Goal: Task Accomplishment & Management: Manage account settings

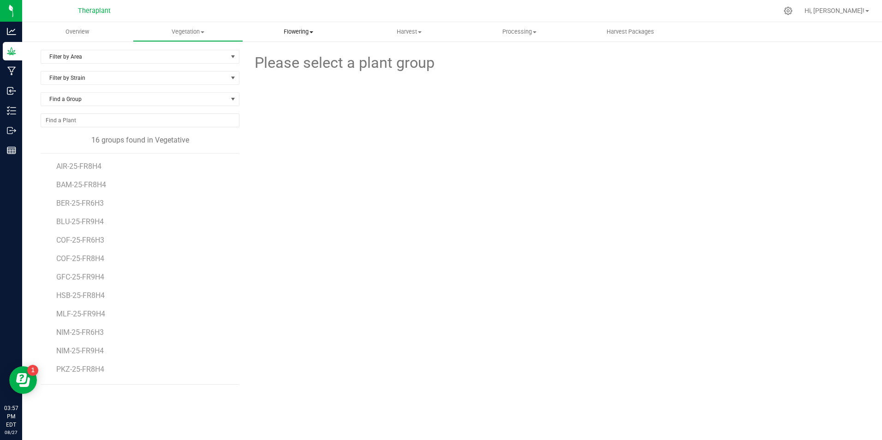
click at [302, 28] on span "Flowering" at bounding box center [299, 32] width 110 height 8
click at [300, 64] on span "Flowering groups" at bounding box center [281, 67] width 77 height 8
click at [83, 58] on span "Filter by Area" at bounding box center [134, 56] width 186 height 13
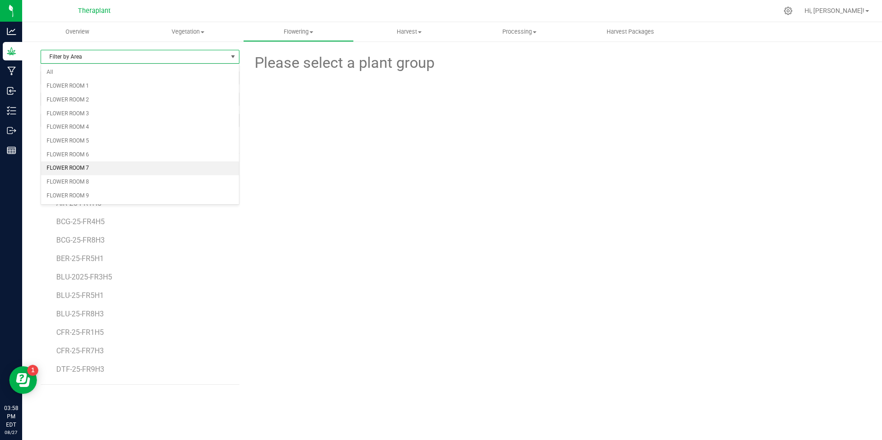
drag, startPoint x: 86, startPoint y: 161, endPoint x: 90, endPoint y: 167, distance: 7.8
click at [90, 167] on ul "All FLOWER ROOM 1 FLOWER ROOM 2 FLOWER ROOM 3 FLOWER ROOM 4 FLOWER ROOM 5 FLOWE…" at bounding box center [140, 134] width 198 height 137
click at [90, 167] on li "FLOWER ROOM 7" at bounding box center [140, 168] width 198 height 14
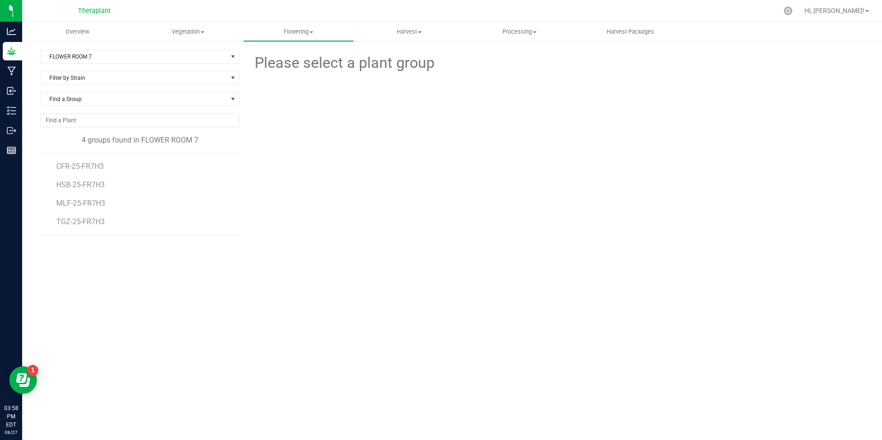
click at [92, 161] on li "CFR-25-FR7H3" at bounding box center [144, 163] width 176 height 18
click at [92, 165] on span "CFR-25-FR7H3" at bounding box center [80, 166] width 49 height 9
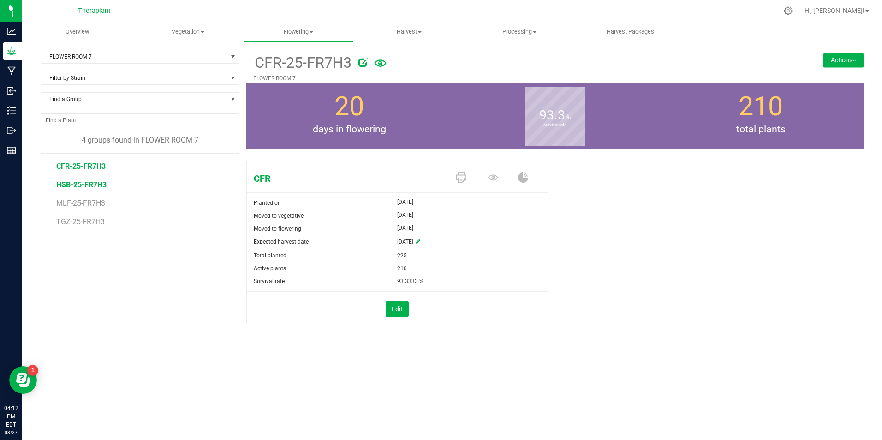
click at [84, 186] on span "HSB-25-FR7H3" at bounding box center [81, 184] width 50 height 9
click at [82, 202] on span "MLF-25-FR7H3" at bounding box center [81, 203] width 51 height 9
click at [74, 225] on span "TGZ-25-FR7H3" at bounding box center [81, 221] width 50 height 9
click at [125, 57] on span "FLOWER ROOM 7" at bounding box center [134, 56] width 186 height 13
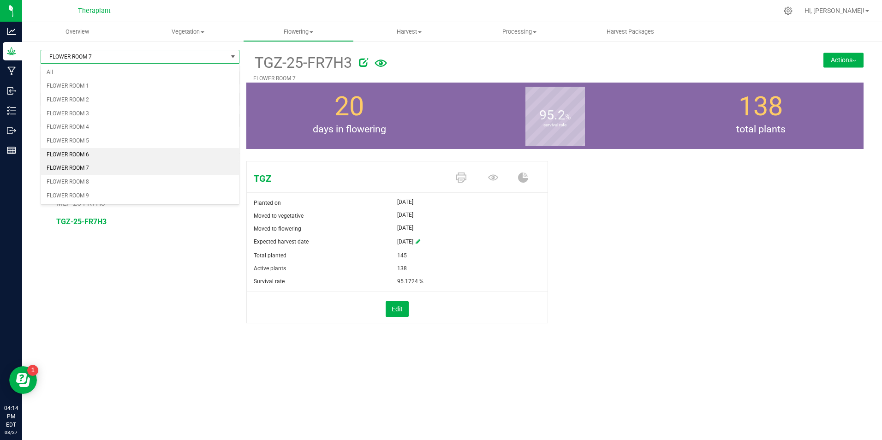
click at [97, 156] on li "FLOWER ROOM 6" at bounding box center [140, 155] width 198 height 14
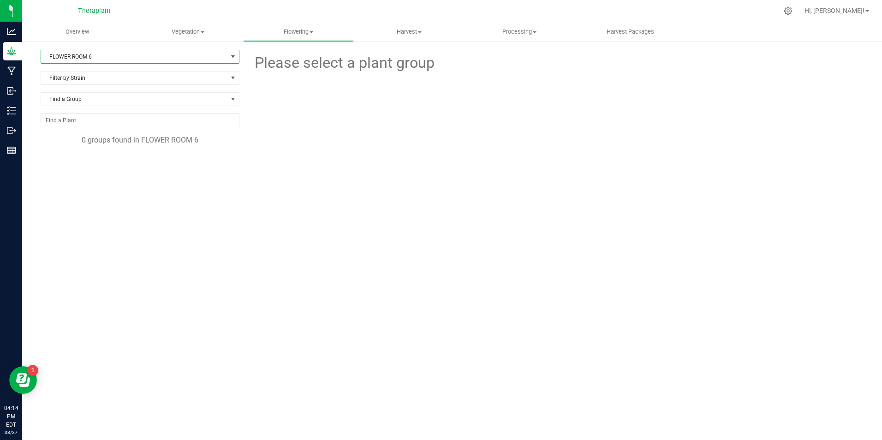
click at [103, 56] on span "FLOWER ROOM 6" at bounding box center [134, 56] width 186 height 13
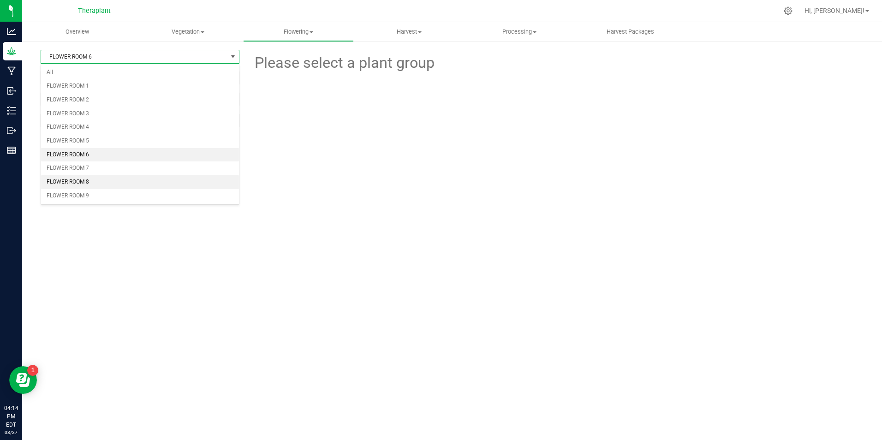
click at [110, 182] on li "FLOWER ROOM 8" at bounding box center [140, 182] width 198 height 14
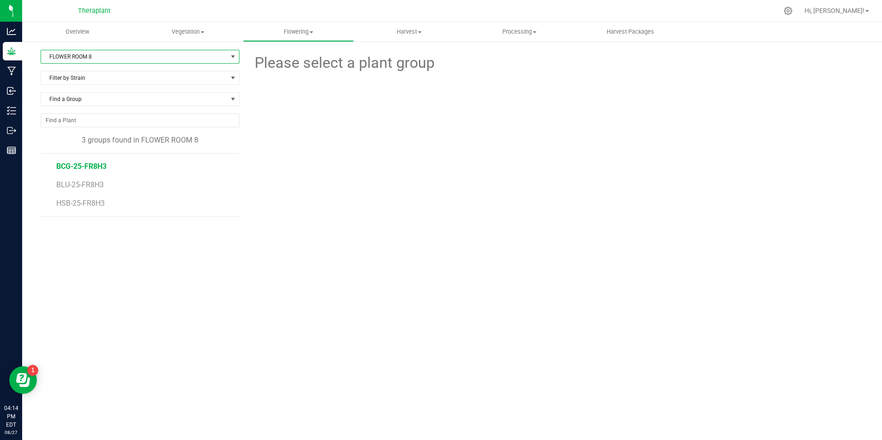
click at [84, 167] on span "BCG-25-FR8H3" at bounding box center [81, 166] width 50 height 9
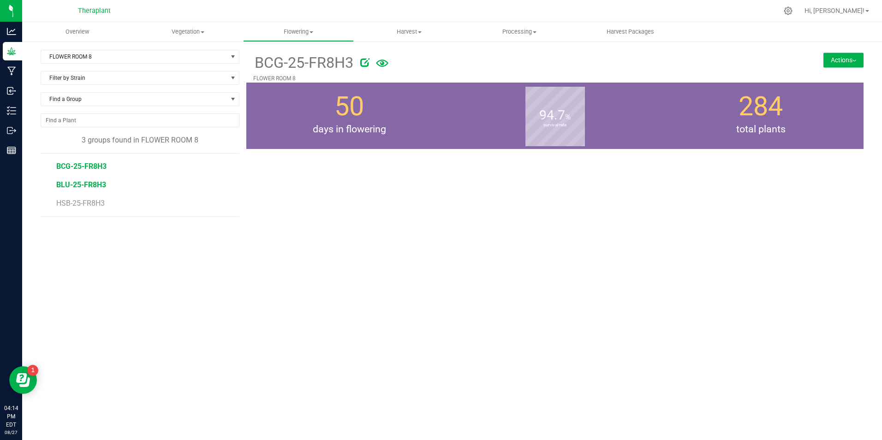
click at [95, 186] on span "BLU-25-FR8H3" at bounding box center [81, 184] width 50 height 9
click at [74, 203] on span "HSB-25-FR8H3" at bounding box center [81, 203] width 50 height 9
click at [75, 183] on span "BLU-25-FR8H3" at bounding box center [81, 184] width 50 height 9
drag, startPoint x: 106, startPoint y: 56, endPoint x: 107, endPoint y: 61, distance: 5.2
click at [106, 56] on span "FLOWER ROOM 8" at bounding box center [134, 56] width 186 height 13
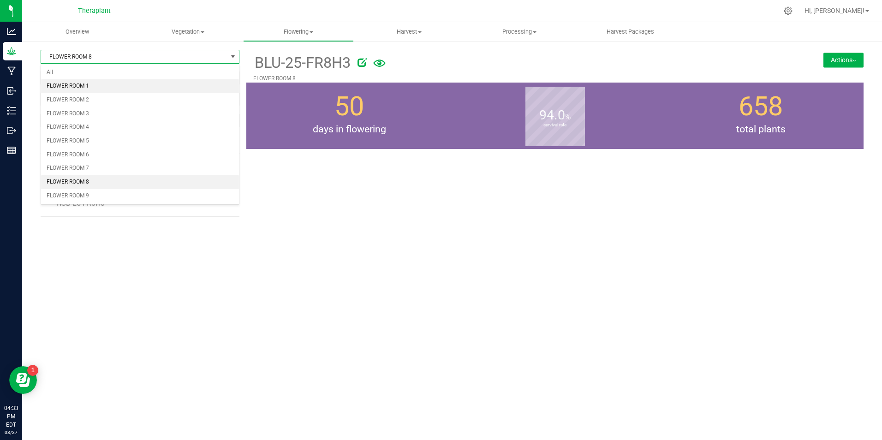
click at [111, 84] on li "FLOWER ROOM 1" at bounding box center [140, 86] width 198 height 14
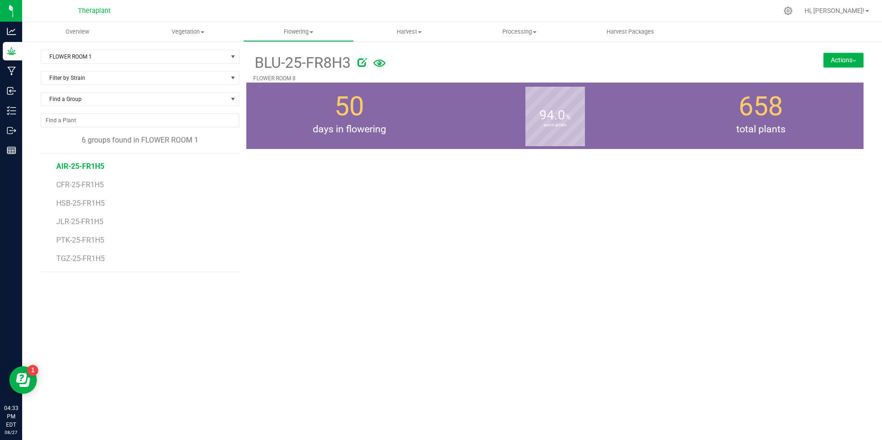
click at [84, 167] on span "AIR-25-FR1H5" at bounding box center [80, 166] width 48 height 9
click at [75, 183] on span "CFR-25-FR1H5" at bounding box center [80, 184] width 49 height 9
click at [79, 203] on span "HSB-25-FR1H5" at bounding box center [81, 203] width 50 height 9
click at [83, 217] on li "JLR-25-FR1H5" at bounding box center [144, 218] width 176 height 18
click at [82, 219] on span "JLR-25-FR1H5" at bounding box center [80, 221] width 49 height 9
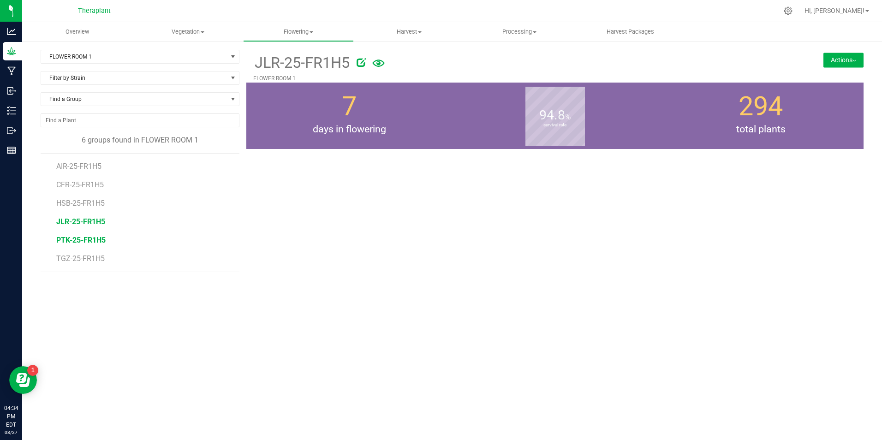
click at [83, 244] on span "PTK-25-FR1H5" at bounding box center [80, 240] width 49 height 9
click at [90, 262] on span "TGZ-25-FR1H5" at bounding box center [81, 258] width 50 height 9
click at [124, 56] on span "FLOWER ROOM 1" at bounding box center [134, 56] width 186 height 13
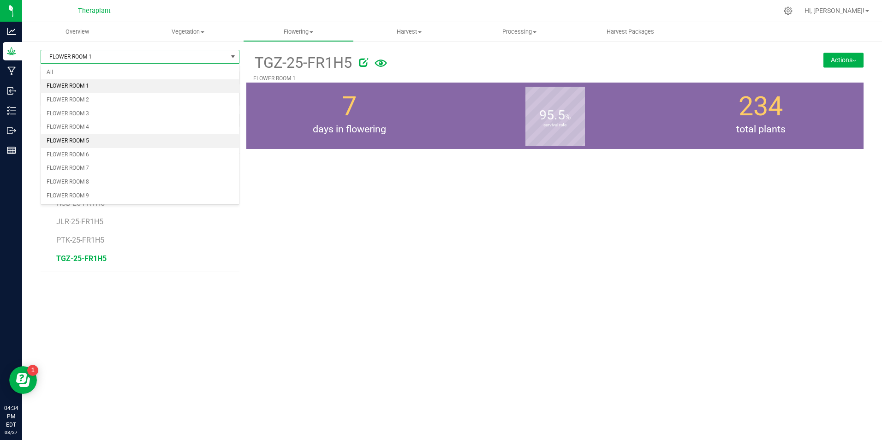
click at [111, 143] on li "FLOWER ROOM 5" at bounding box center [140, 141] width 198 height 14
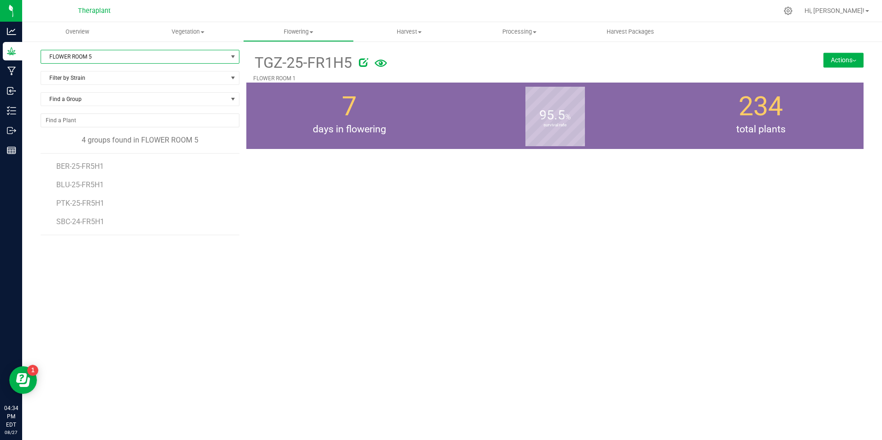
click at [92, 171] on li "BER-25-FR5H1" at bounding box center [144, 163] width 176 height 18
click at [92, 168] on span "BER-25-FR5H1" at bounding box center [80, 166] width 49 height 9
click at [91, 181] on span "BLU-25-FR5H1" at bounding box center [81, 184] width 50 height 9
click at [81, 204] on span "PTK-25-FR5H1" at bounding box center [80, 203] width 49 height 9
click at [84, 222] on span "SBC-24-FR5H1" at bounding box center [81, 221] width 50 height 9
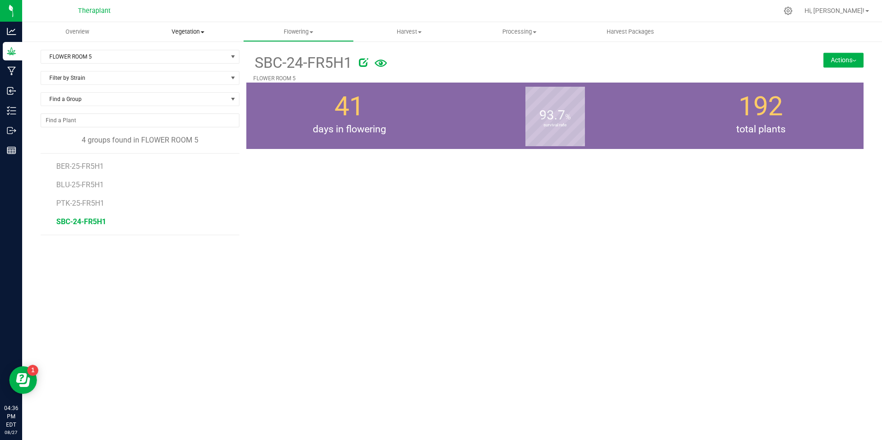
click at [184, 24] on uib-tab-heading "Vegetation Veg groups Veg plants Mother groups Mother plants Apply to plants Pl…" at bounding box center [188, 32] width 110 height 18
click at [181, 55] on span "Veg groups" at bounding box center [162, 56] width 59 height 8
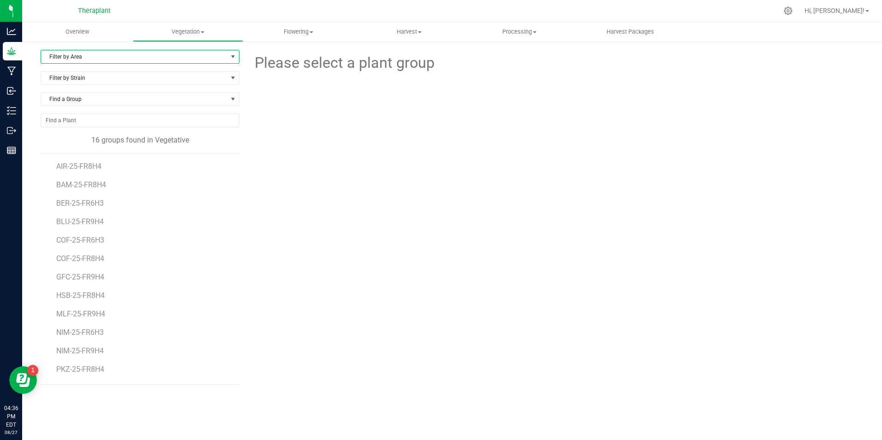
click at [89, 53] on span "Filter by Area" at bounding box center [134, 56] width 186 height 13
click at [95, 90] on li "VEG 1" at bounding box center [140, 86] width 198 height 14
click at [194, 31] on span "Vegetation" at bounding box center [188, 32] width 110 height 8
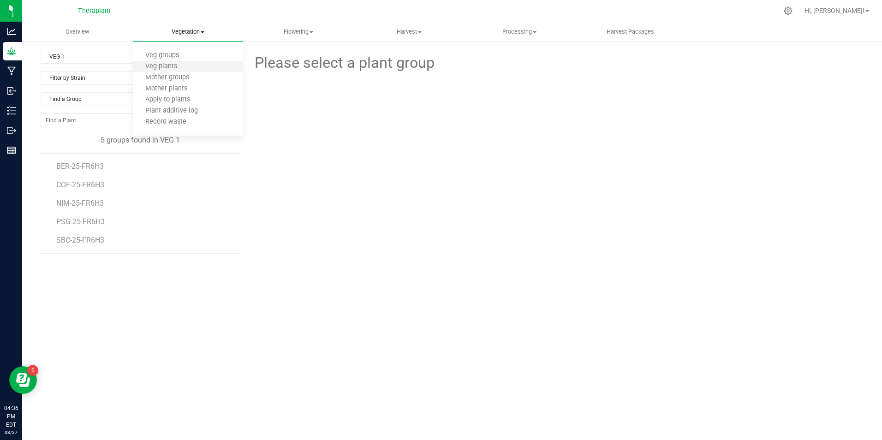
click at [202, 65] on li "Veg plants" at bounding box center [188, 66] width 111 height 11
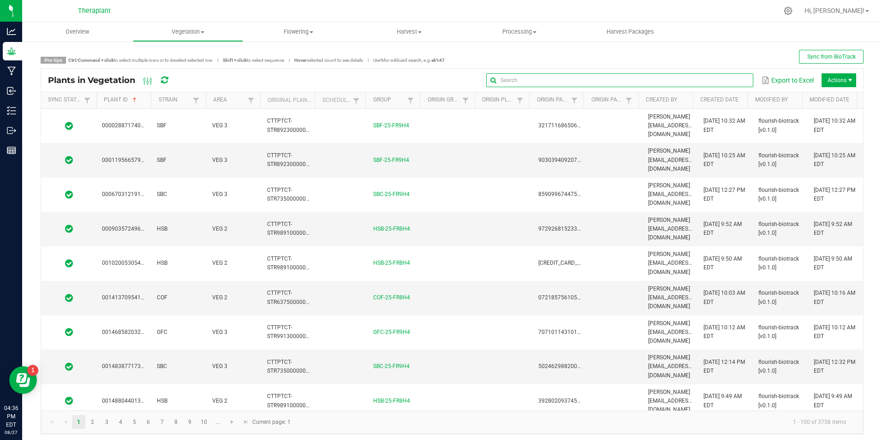
click at [701, 79] on input "text" at bounding box center [619, 80] width 267 height 14
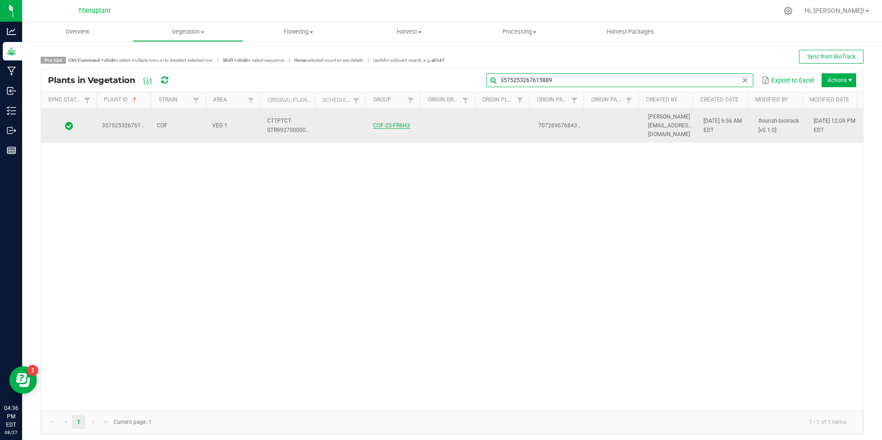
type input "3575253267615889"
click at [310, 119] on td "CTTPTCT-STR992700000003" at bounding box center [289, 126] width 55 height 34
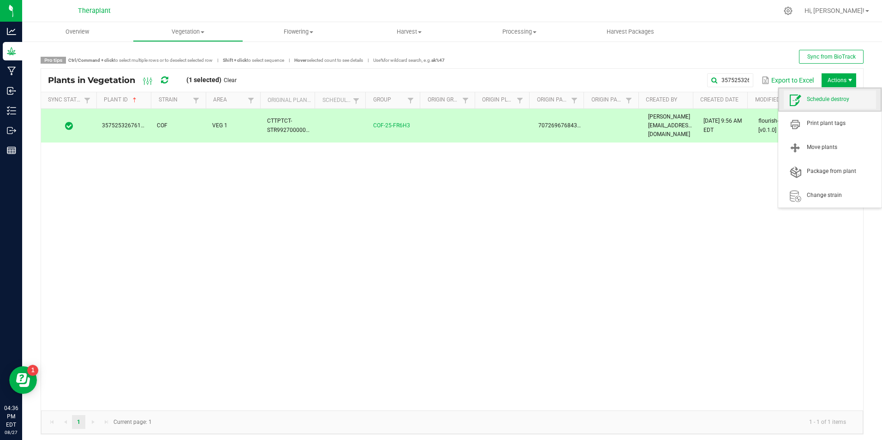
click at [827, 101] on span "Schedule destroy" at bounding box center [841, 99] width 69 height 8
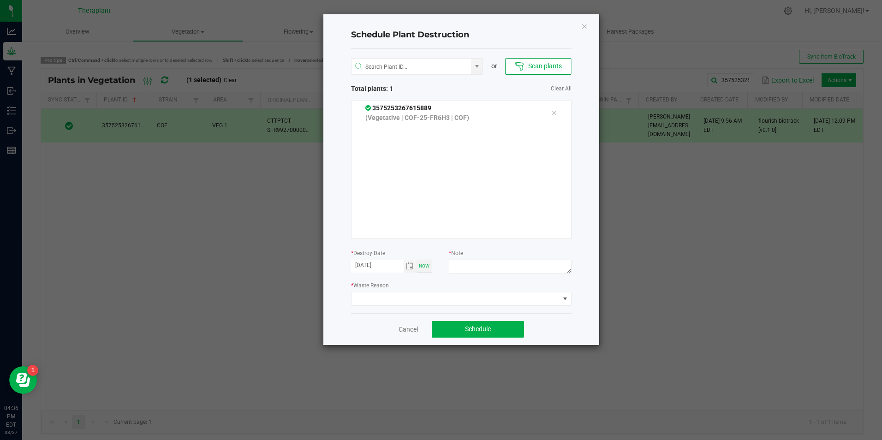
click at [530, 65] on button "Scan plants" at bounding box center [538, 66] width 66 height 17
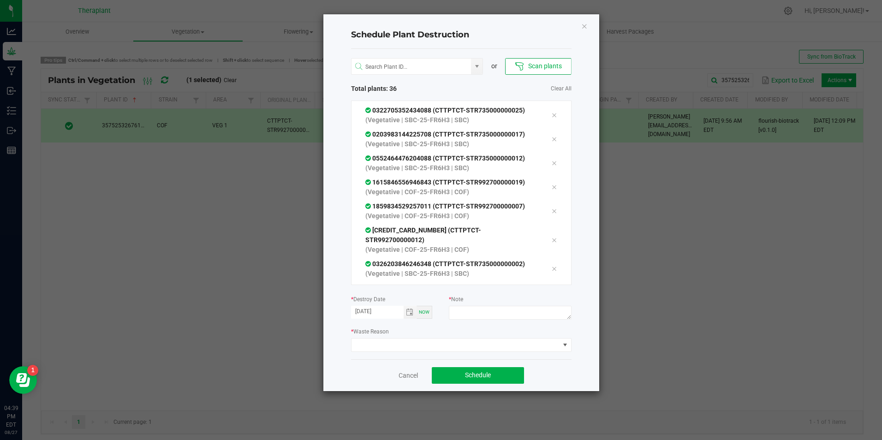
scroll to position [679, 0]
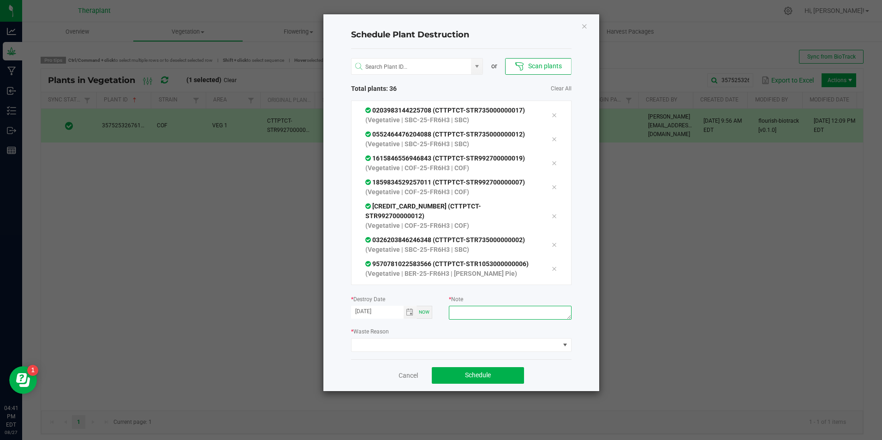
click at [514, 312] on textarea at bounding box center [510, 313] width 122 height 14
type textarea "not selected for flower flip"
click at [389, 346] on span at bounding box center [455, 345] width 208 height 13
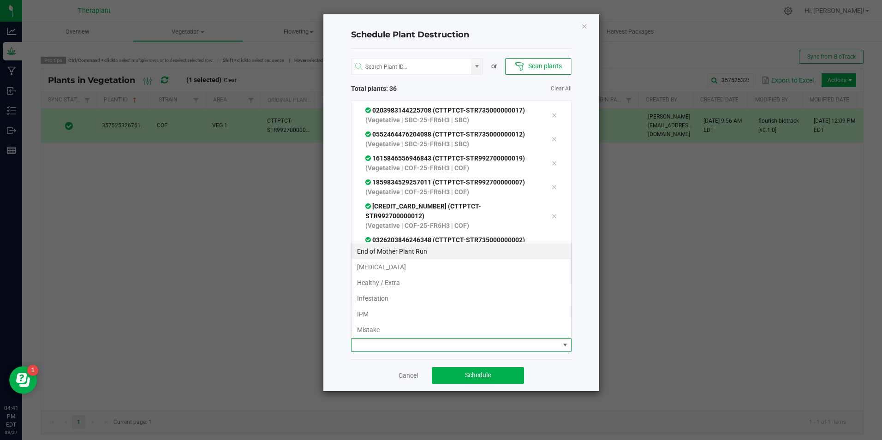
scroll to position [14, 220]
click at [368, 304] on ul "End of Mother Plant Run [MEDICAL_DATA] Healthy / Extra [MEDICAL_DATA] IPM Mista…" at bounding box center [461, 338] width 220 height 188
drag, startPoint x: 368, startPoint y: 304, endPoint x: 363, endPoint y: 281, distance: 24.1
click at [363, 281] on li "Healthy / Extra" at bounding box center [461, 283] width 220 height 16
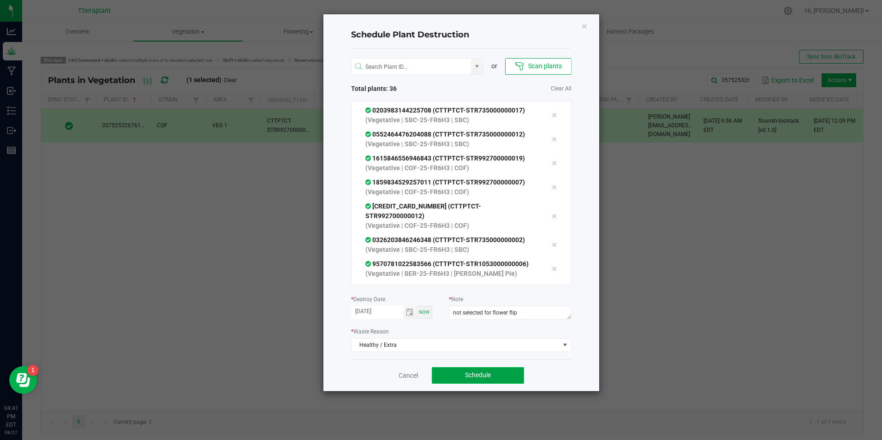
click at [470, 371] on button "Schedule" at bounding box center [478, 375] width 92 height 17
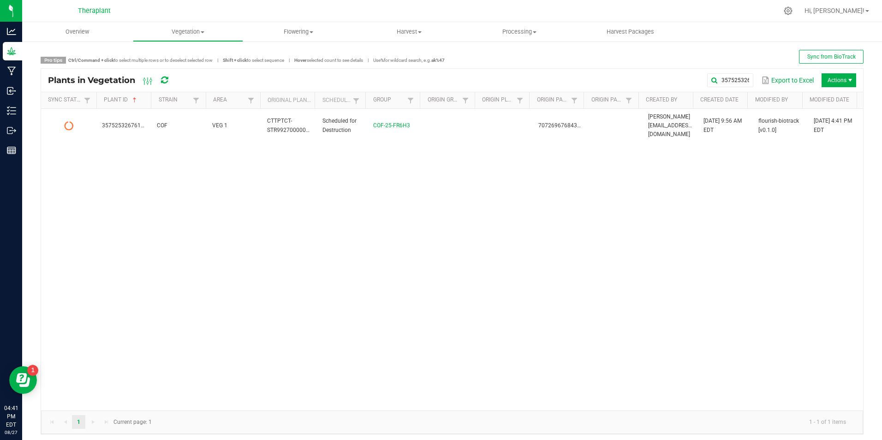
click at [734, 88] on div "3575253267615889 Export to Excel Actions" at bounding box center [520, 80] width 672 height 16
click at [734, 79] on global-search-input-ngx "3575253267615889" at bounding box center [619, 80] width 267 height 6
click at [741, 77] on span at bounding box center [744, 80] width 7 height 7
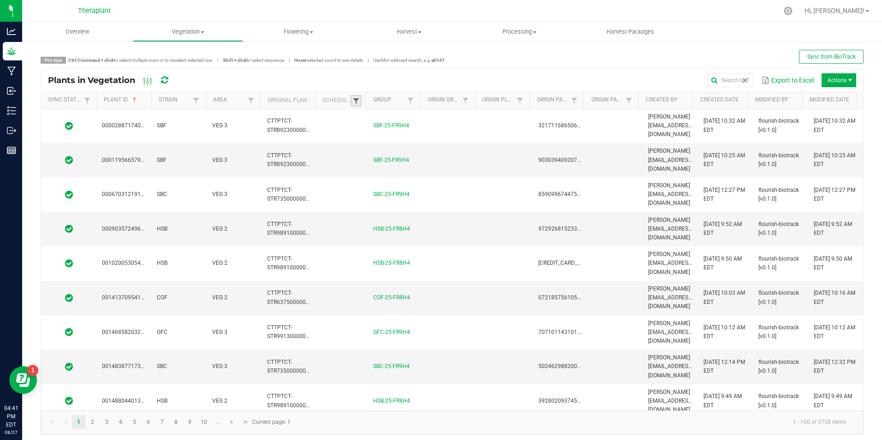
click at [352, 100] on span at bounding box center [355, 100] width 7 height 7
click at [362, 139] on li "Scheduled" at bounding box center [398, 139] width 89 height 12
checkbox input "true"
click at [448, 172] on button "Filter" at bounding box center [427, 171] width 46 height 20
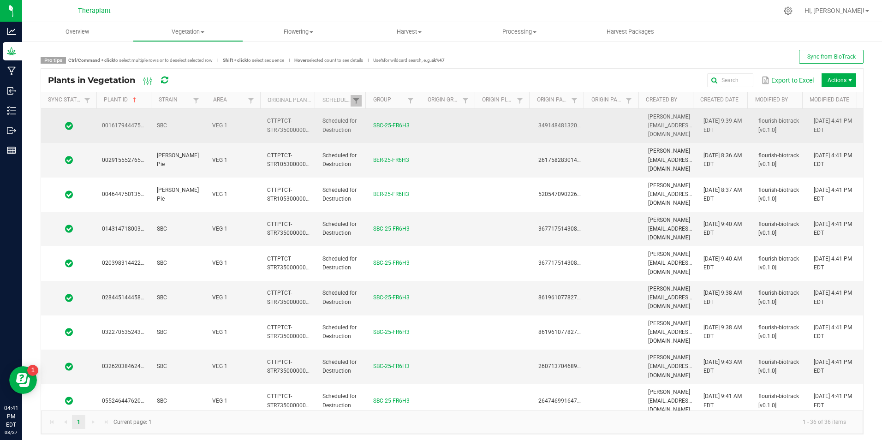
click at [234, 126] on td "VEG 1" at bounding box center [234, 126] width 55 height 35
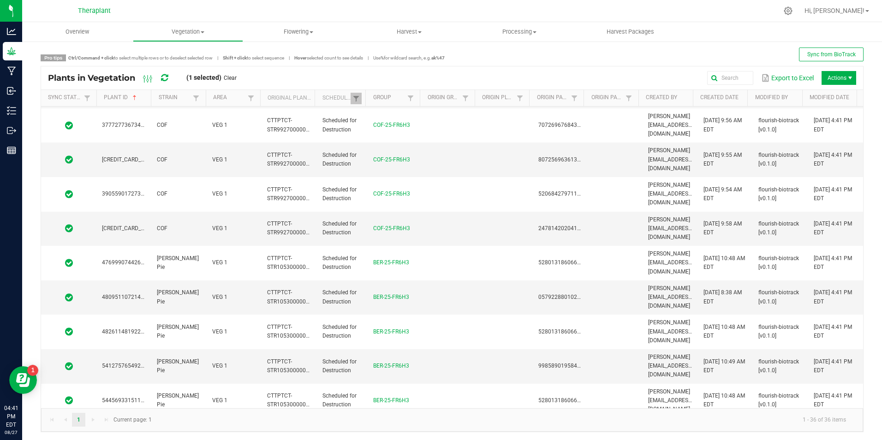
scroll to position [4, 0]
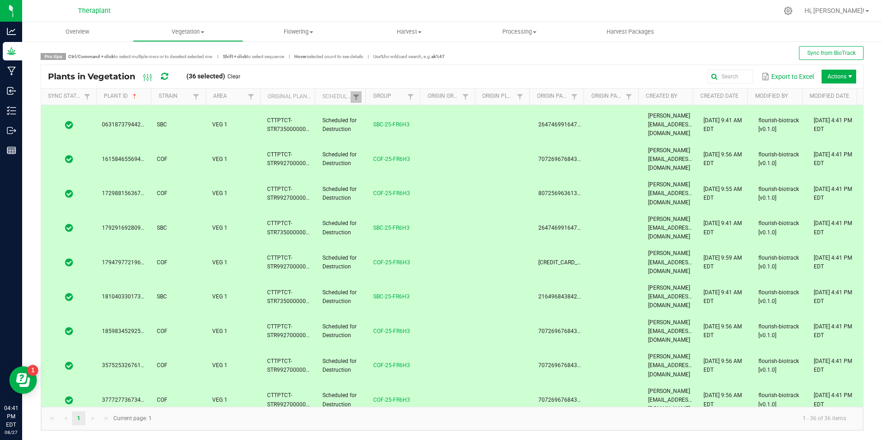
scroll to position [341, 0]
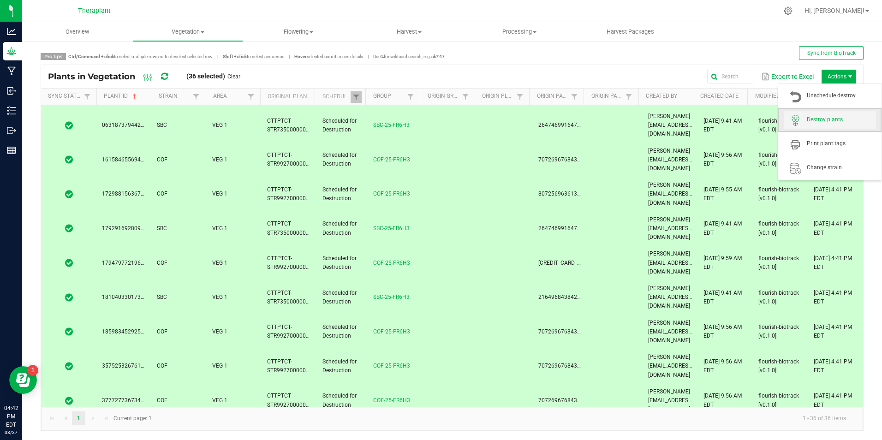
click at [835, 124] on span "Destroy plants" at bounding box center [841, 120] width 69 height 8
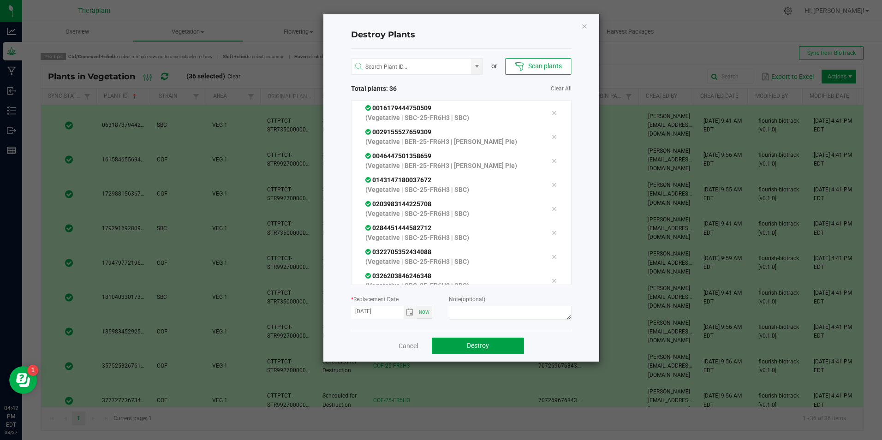
click at [479, 347] on span "Destroy" at bounding box center [478, 345] width 22 height 7
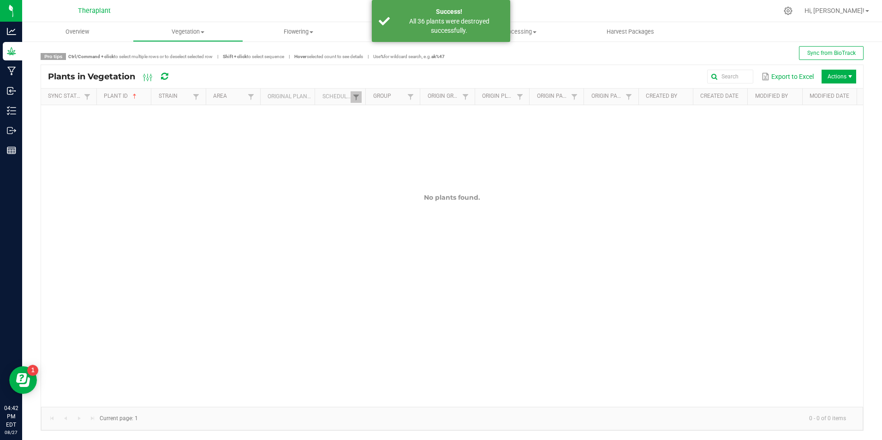
scroll to position [0, 0]
click at [185, 35] on span "Vegetation" at bounding box center [188, 32] width 110 height 8
click at [173, 57] on span "Veg groups" at bounding box center [162, 56] width 59 height 8
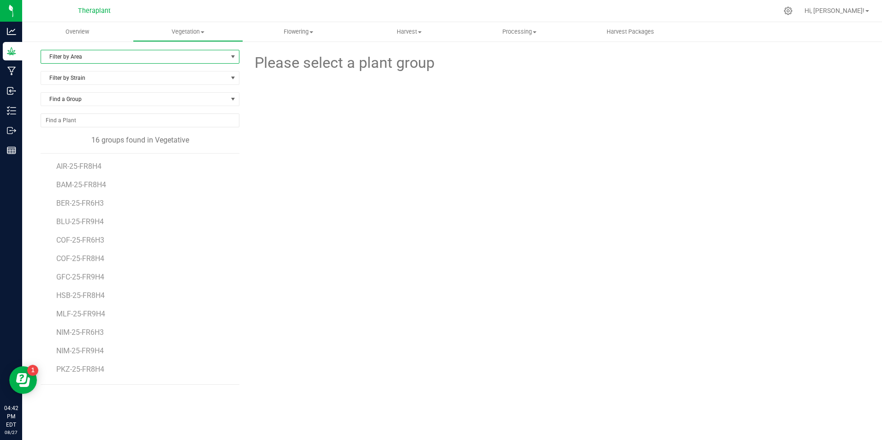
click at [83, 58] on span "Filter by Area" at bounding box center [134, 56] width 186 height 13
click at [85, 87] on li "VEG 1" at bounding box center [140, 86] width 198 height 14
drag, startPoint x: 78, startPoint y: 170, endPoint x: 212, endPoint y: 153, distance: 134.9
click at [212, 153] on selectable-list "5 groups found in VEG 1 BER-25-FR6H3 COF-25-FR6H3 NIM-25-FR6H3 PSG-25-FR6H3 SBC…" at bounding box center [140, 194] width 199 height 119
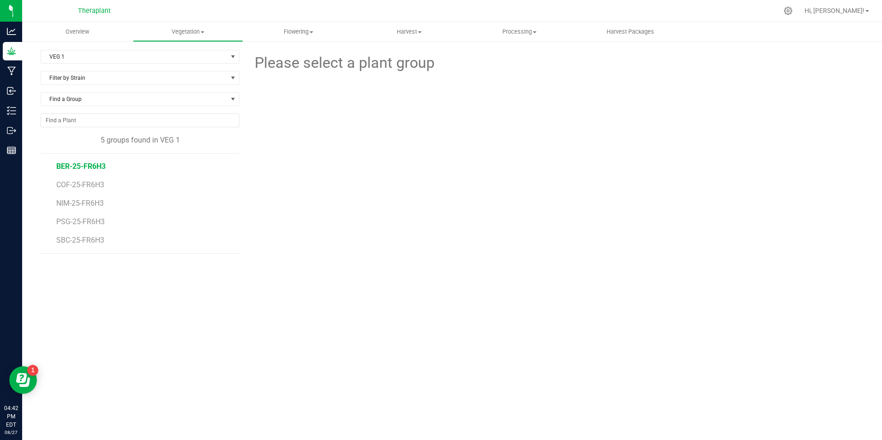
click at [89, 163] on span "BER-25-FR6H3" at bounding box center [80, 166] width 49 height 9
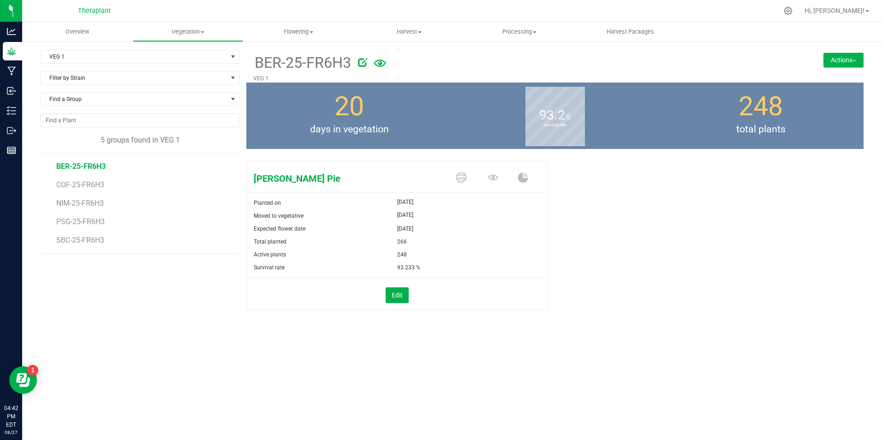
click at [828, 56] on button "Actions" at bounding box center [843, 60] width 40 height 15
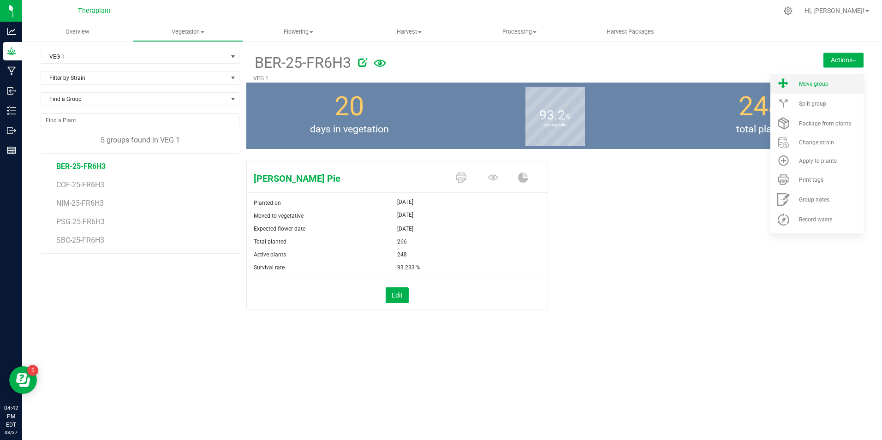
click at [824, 82] on span "Move group" at bounding box center [814, 84] width 30 height 6
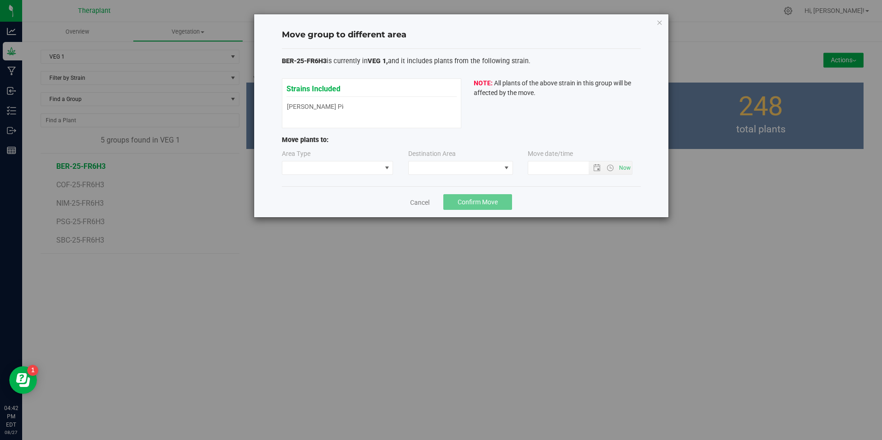
type input "[DATE] 4:42 PM"
click at [295, 106] on div "Strains Included [PERSON_NAME] Pie [PERSON_NAME] Pie" at bounding box center [371, 98] width 170 height 30
click at [345, 174] on span at bounding box center [331, 167] width 99 height 13
click at [334, 214] on li "Flowering" at bounding box center [337, 216] width 111 height 16
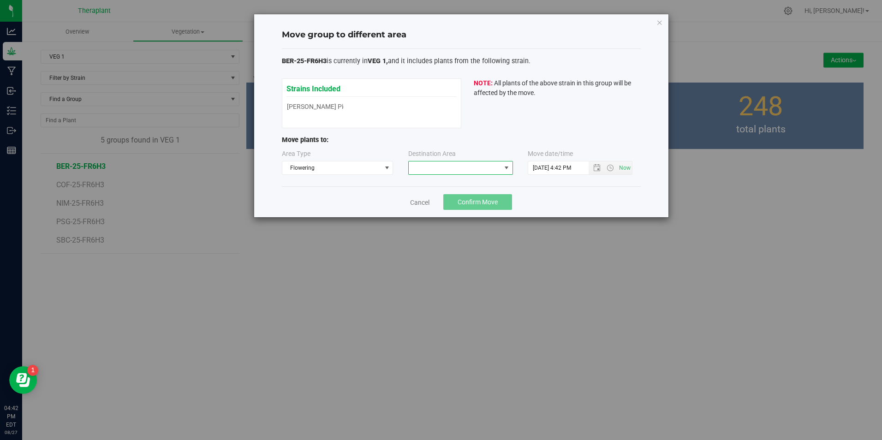
click at [484, 164] on span at bounding box center [455, 167] width 92 height 13
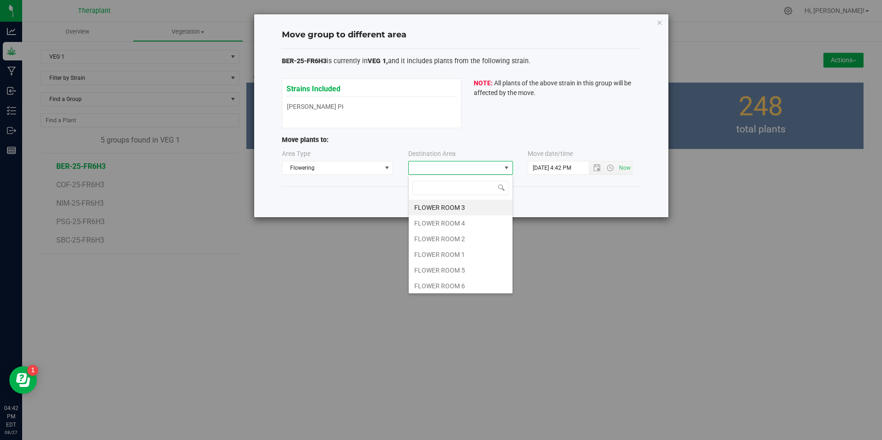
scroll to position [14, 105]
click at [456, 282] on li "FLOWER ROOM 6" at bounding box center [461, 286] width 104 height 16
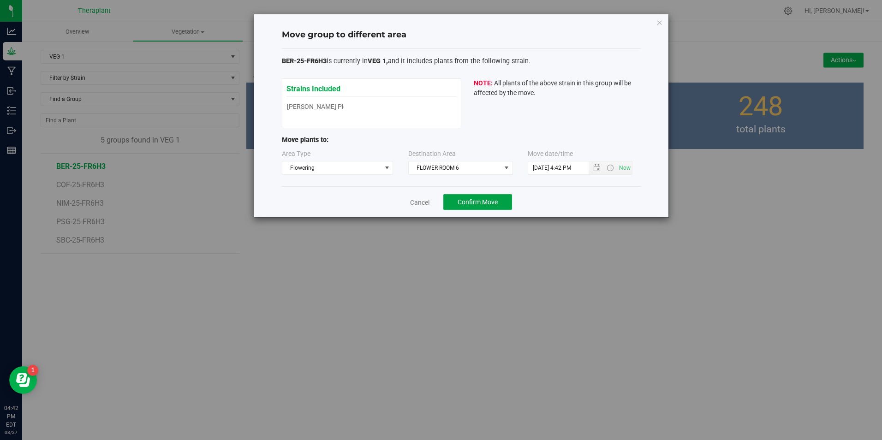
click at [482, 197] on button "Confirm Move" at bounding box center [477, 202] width 69 height 16
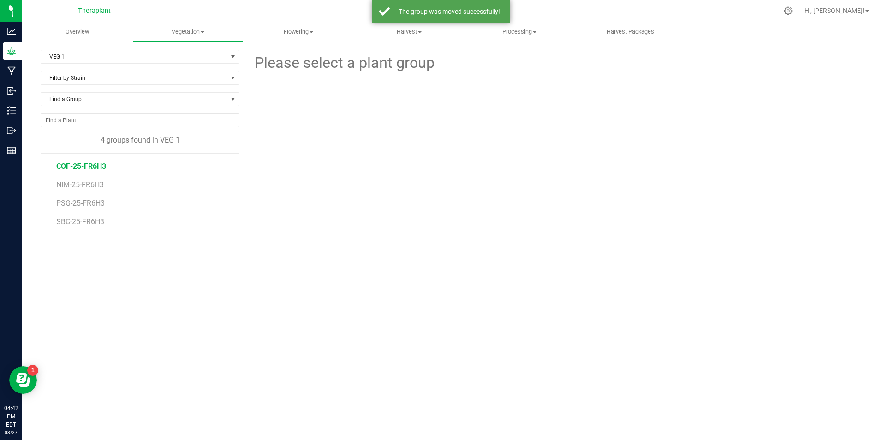
click at [87, 168] on span "COF-25-FR6H3" at bounding box center [81, 166] width 50 height 9
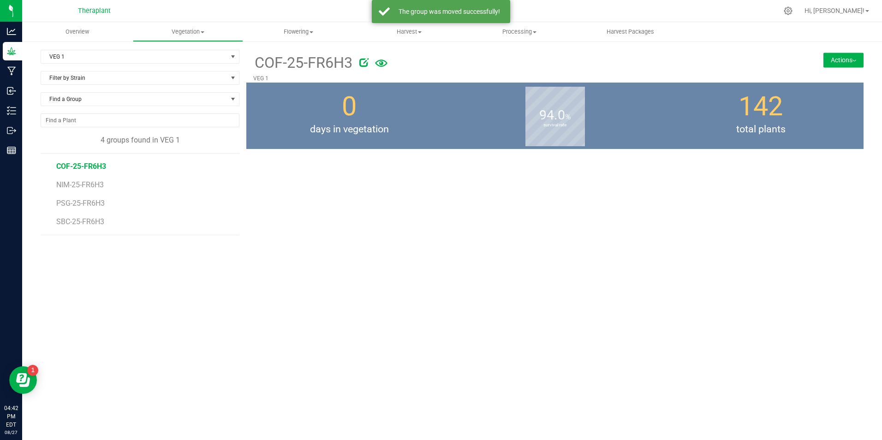
click at [844, 64] on button "Actions" at bounding box center [843, 60] width 40 height 15
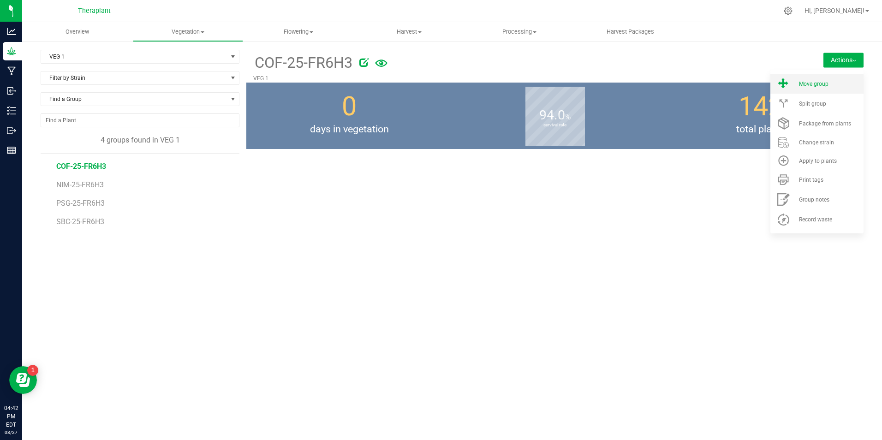
click at [824, 86] on span "Move group" at bounding box center [814, 84] width 30 height 6
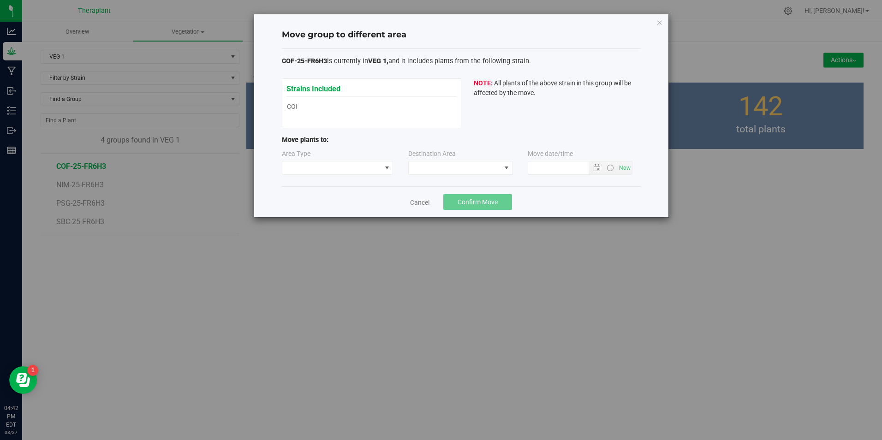
type input "[DATE] 4:42 PM"
click at [312, 165] on span at bounding box center [331, 167] width 99 height 13
click at [310, 212] on li "Flowering" at bounding box center [337, 216] width 111 height 16
click at [440, 170] on span at bounding box center [455, 167] width 92 height 13
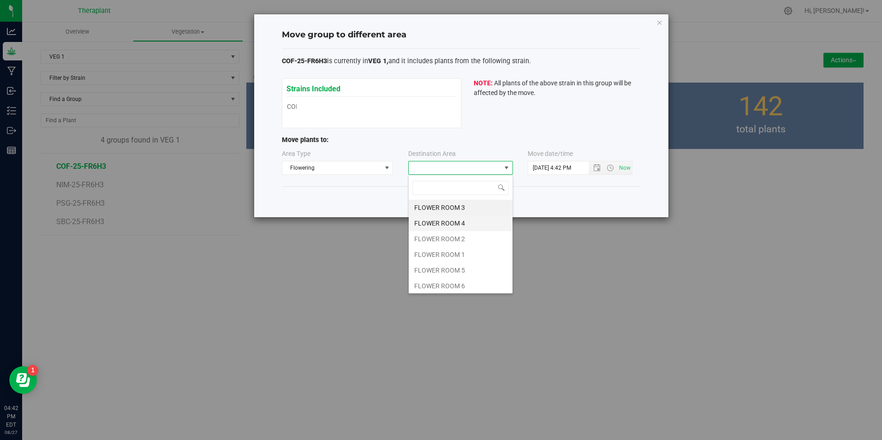
scroll to position [14, 105]
click at [462, 286] on li "FLOWER ROOM 6" at bounding box center [461, 286] width 104 height 16
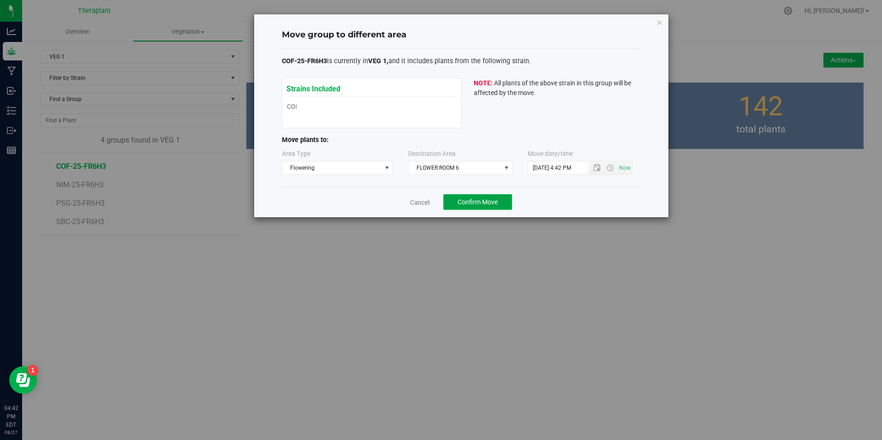
click at [478, 199] on span "Confirm Move" at bounding box center [478, 201] width 40 height 7
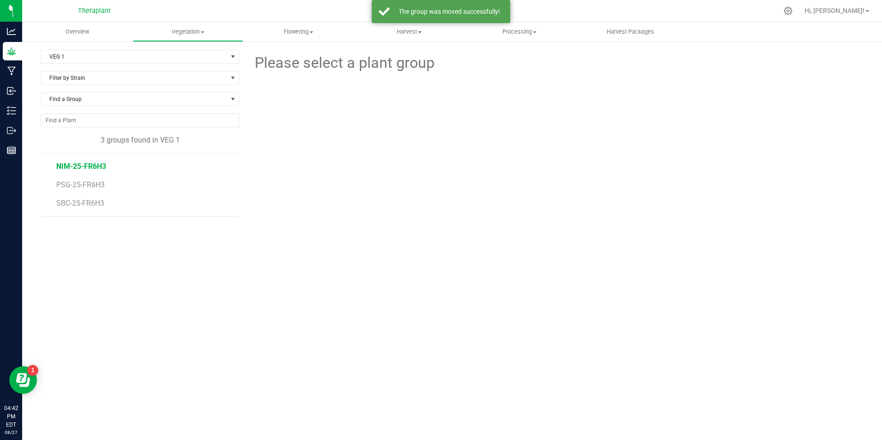
click at [74, 165] on span "NIM-25-FR6H3" at bounding box center [81, 166] width 50 height 9
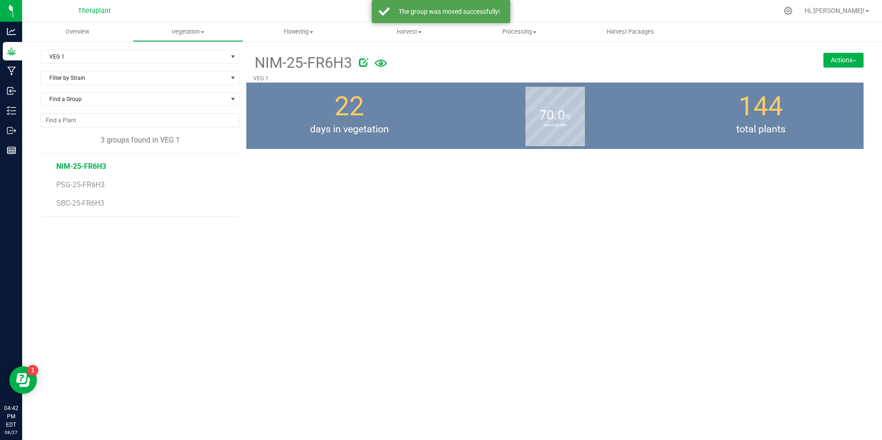
click at [836, 61] on button "Actions" at bounding box center [843, 60] width 40 height 15
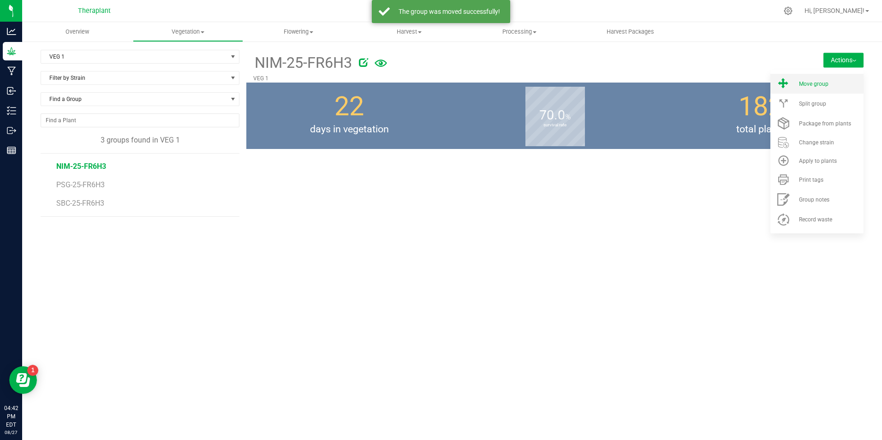
click at [816, 86] on span "Move group" at bounding box center [814, 84] width 30 height 6
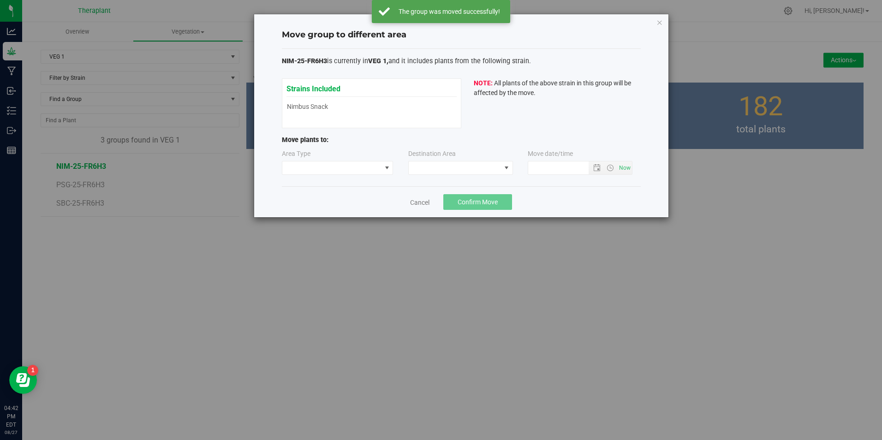
type input "[DATE] 4:42 PM"
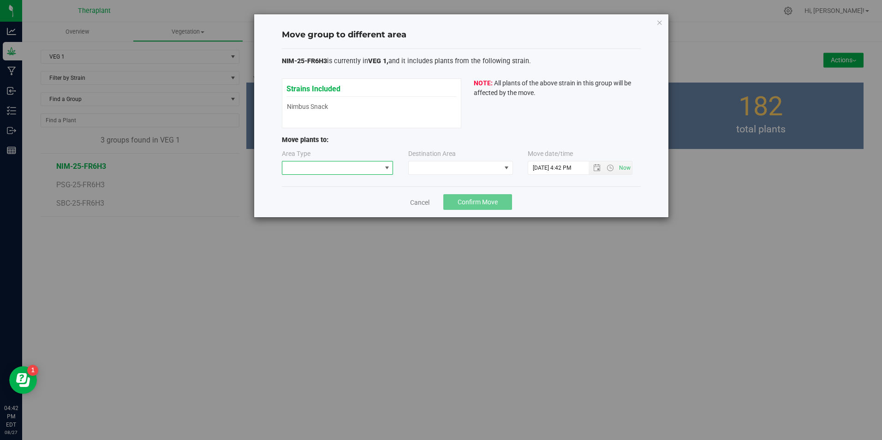
click at [353, 169] on span at bounding box center [331, 167] width 99 height 13
click at [325, 215] on li "Flowering" at bounding box center [337, 216] width 111 height 16
click at [450, 164] on span at bounding box center [455, 167] width 92 height 13
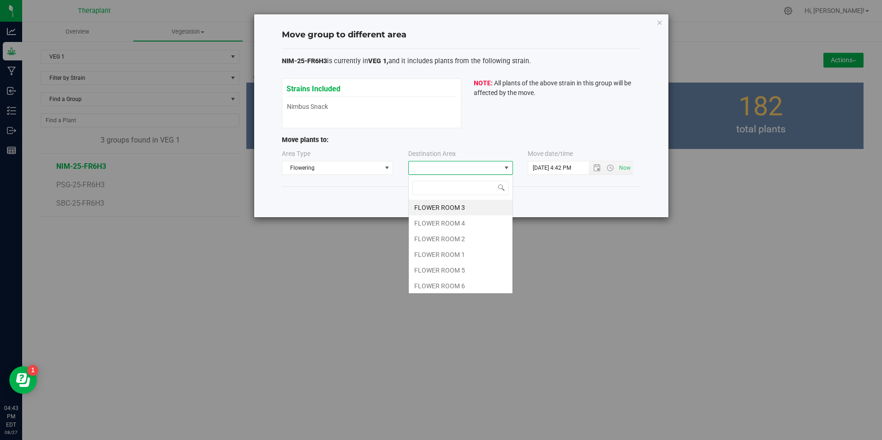
scroll to position [14, 105]
drag, startPoint x: 476, startPoint y: 277, endPoint x: 475, endPoint y: 286, distance: 9.2
click at [475, 286] on ul "FLOWER ROOM 3 FLOWER ROOM 4 FLOWER ROOM 2 FLOWER ROOM 1 FLOWER ROOM 5 FLOWER RO…" at bounding box center [461, 270] width 104 height 141
click at [475, 286] on li "FLOWER ROOM 6" at bounding box center [461, 286] width 104 height 16
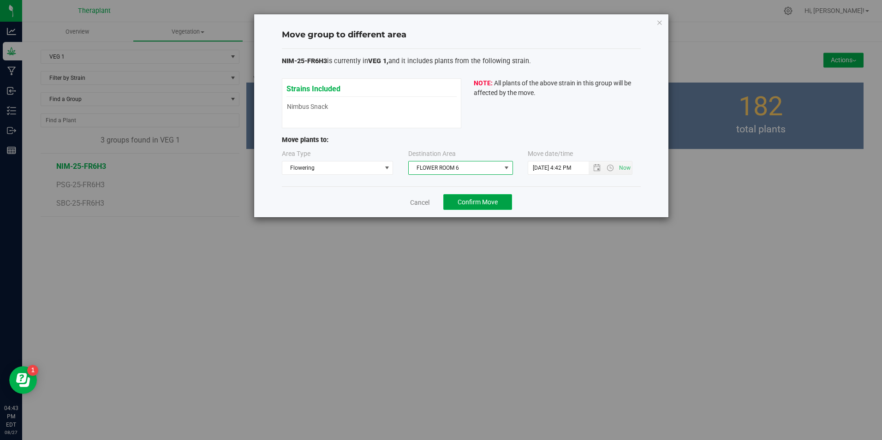
click at [485, 202] on span "Confirm Move" at bounding box center [478, 201] width 40 height 7
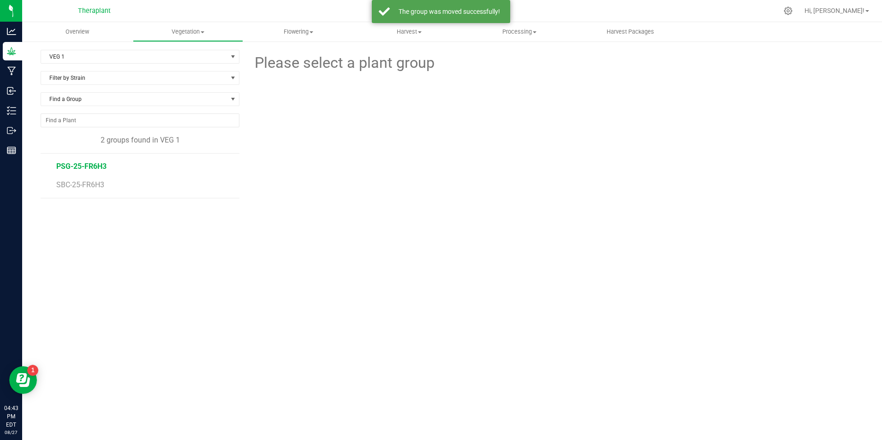
click at [83, 165] on span "PSG-25-FR6H3" at bounding box center [81, 166] width 50 height 9
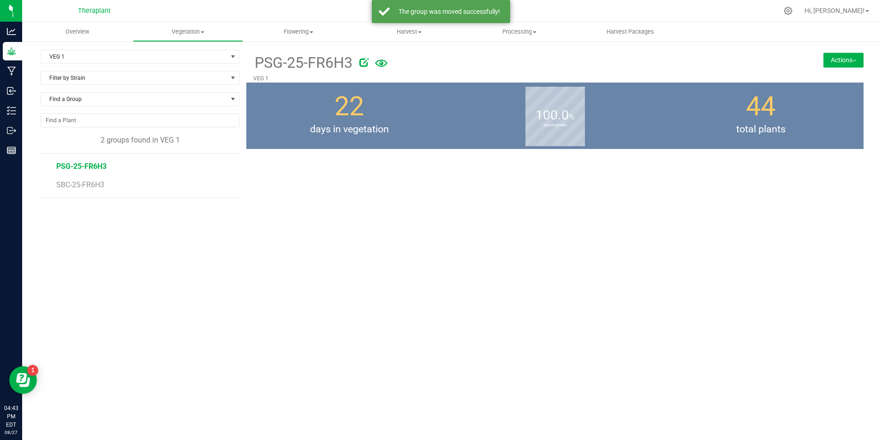
click at [840, 60] on button "Actions" at bounding box center [843, 60] width 40 height 15
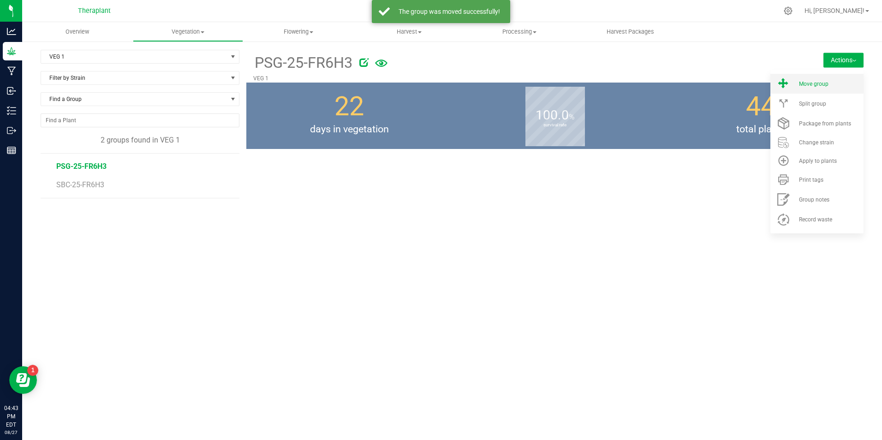
click at [821, 87] on span "Move group" at bounding box center [814, 84] width 30 height 6
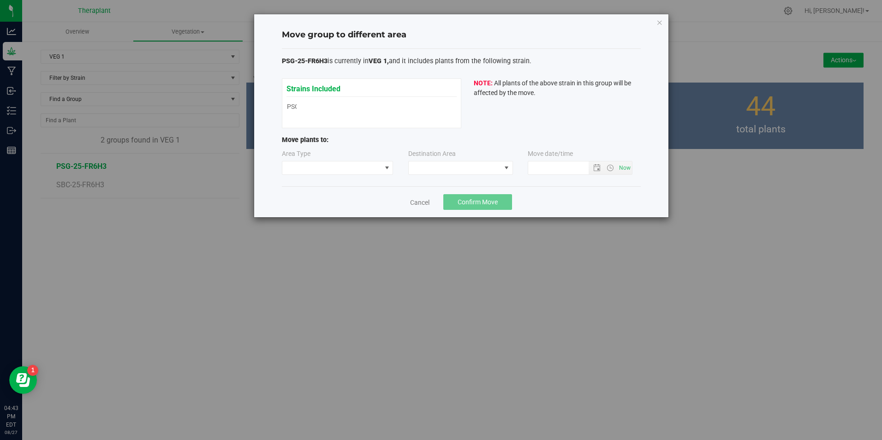
type input "[DATE] 4:43 PM"
click at [338, 167] on span at bounding box center [331, 167] width 99 height 13
click at [312, 219] on li "Flowering" at bounding box center [337, 216] width 111 height 16
click at [473, 170] on span at bounding box center [455, 167] width 92 height 13
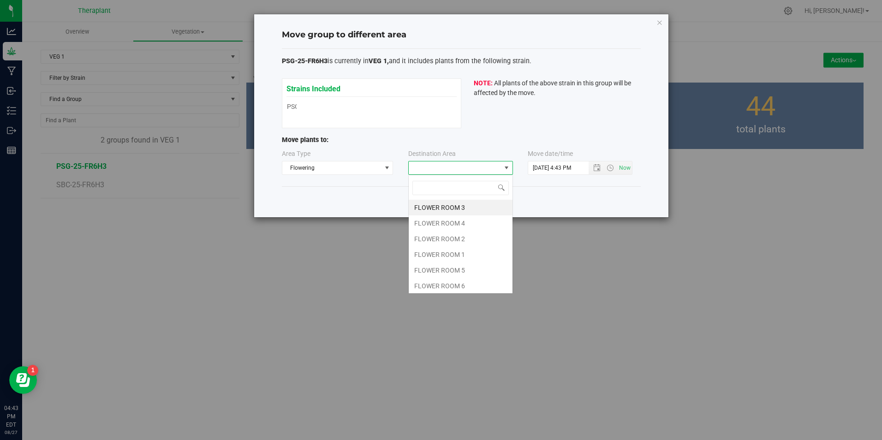
scroll to position [14, 105]
click at [453, 286] on li "FLOWER ROOM 6" at bounding box center [461, 286] width 104 height 16
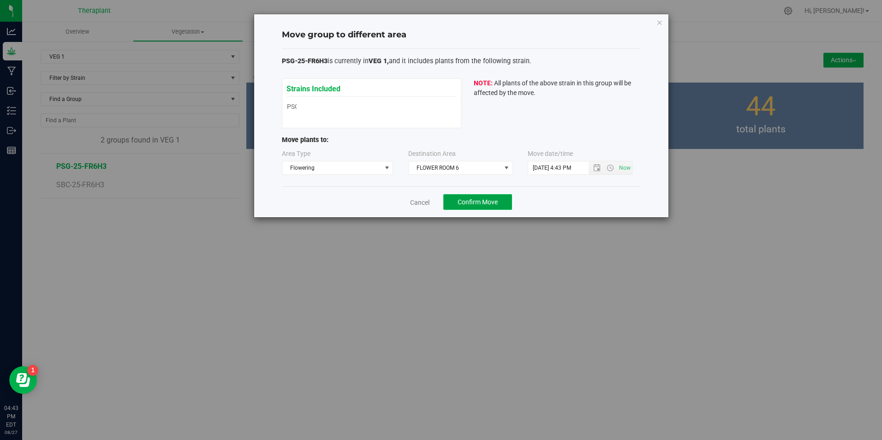
click at [488, 204] on span "Confirm Move" at bounding box center [478, 201] width 40 height 7
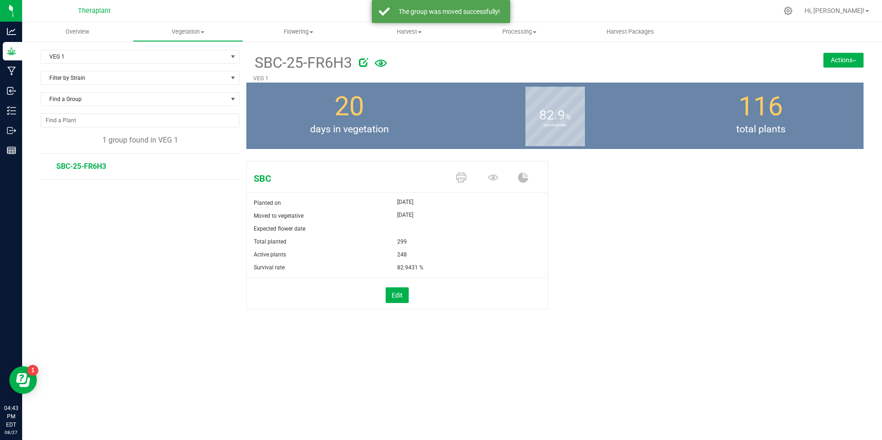
click at [86, 168] on span "SBC-25-FR6H3" at bounding box center [81, 166] width 50 height 9
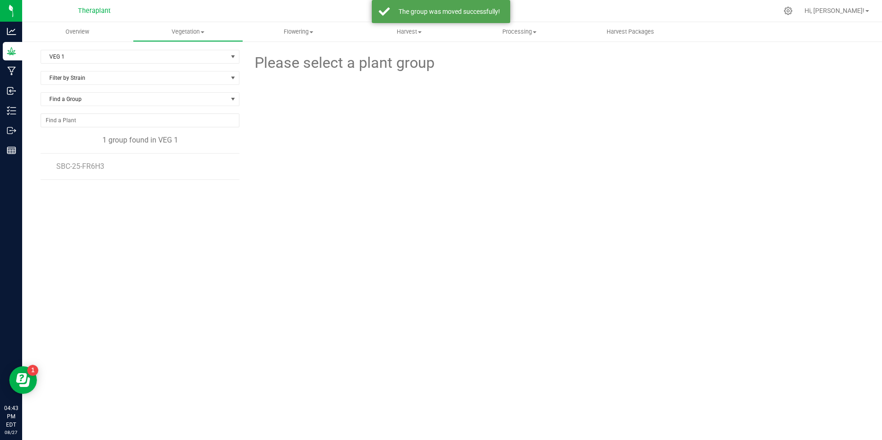
click at [71, 159] on li "SBC-25-FR6H3" at bounding box center [144, 167] width 176 height 26
click at [74, 163] on span "SBC-25-FR6H3" at bounding box center [81, 166] width 50 height 9
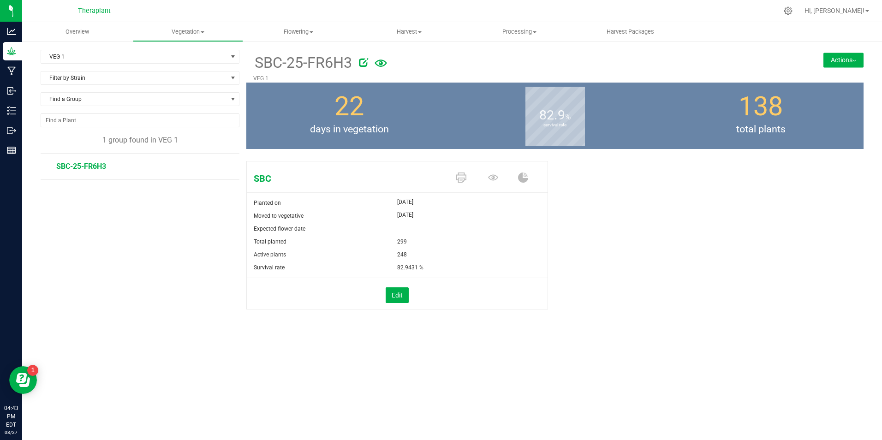
click at [835, 57] on button "Actions" at bounding box center [843, 60] width 40 height 15
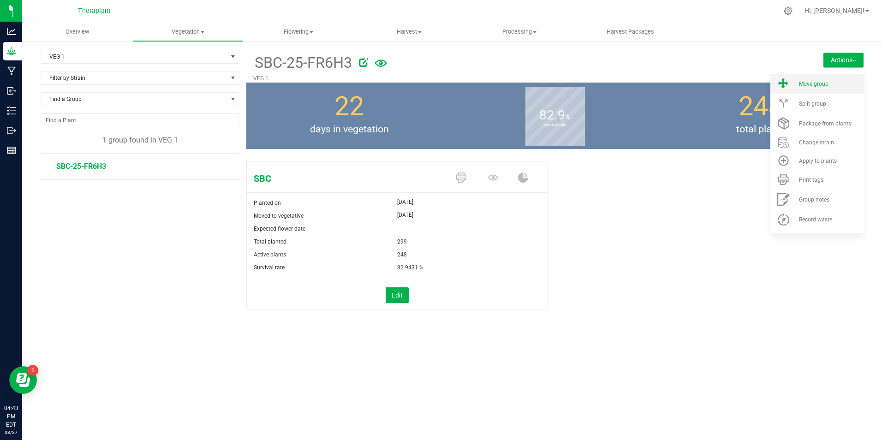
click at [831, 89] on li "Move group" at bounding box center [816, 84] width 93 height 20
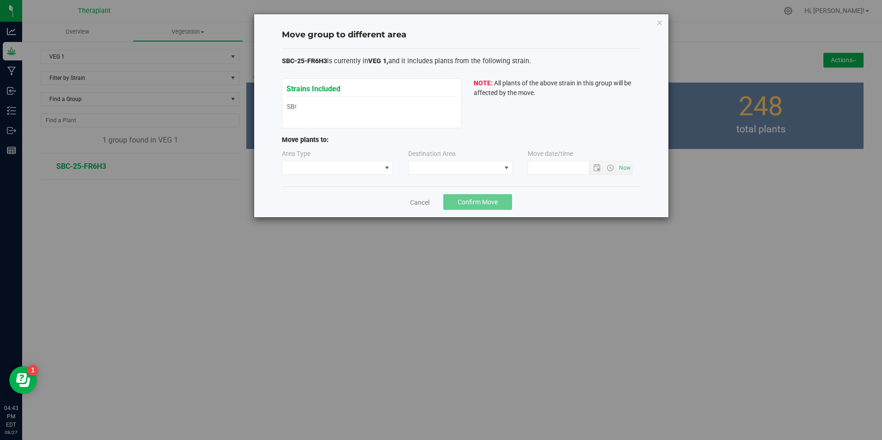
type input "[DATE] 4:43 PM"
click at [304, 169] on span at bounding box center [331, 167] width 99 height 13
click at [310, 215] on li "Flowering" at bounding box center [337, 216] width 111 height 16
click at [468, 170] on span at bounding box center [455, 167] width 92 height 13
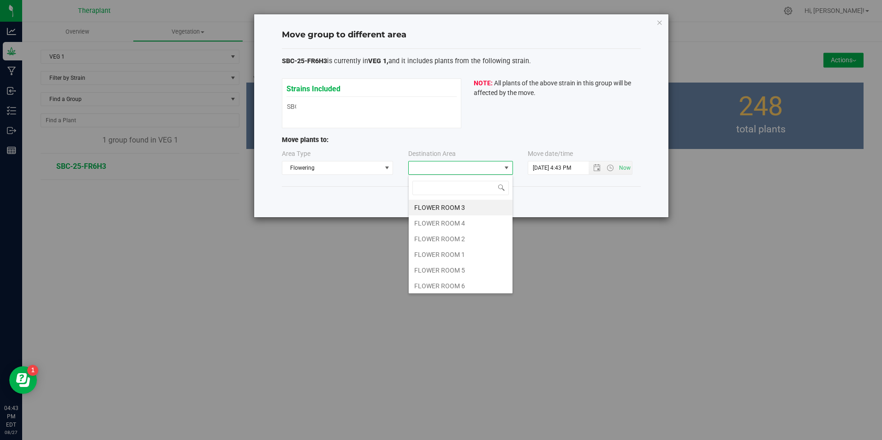
scroll to position [14, 105]
drag, startPoint x: 462, startPoint y: 284, endPoint x: 462, endPoint y: 291, distance: 6.9
click at [462, 291] on li "FLOWER ROOM 6" at bounding box center [461, 286] width 104 height 16
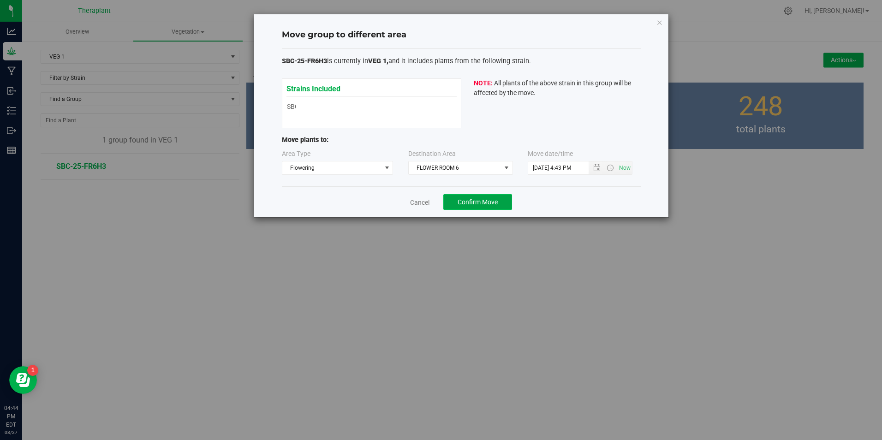
click at [469, 200] on span "Confirm Move" at bounding box center [478, 201] width 40 height 7
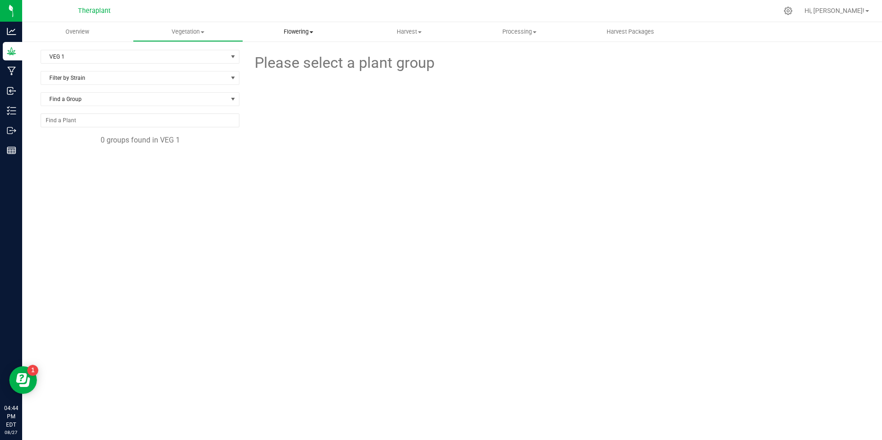
click at [297, 26] on uib-tab-heading "Flowering Create harvest Flowering groups Flowering plants Apply to plants Plan…" at bounding box center [299, 32] width 110 height 18
click at [295, 69] on span "Flowering groups" at bounding box center [281, 67] width 77 height 8
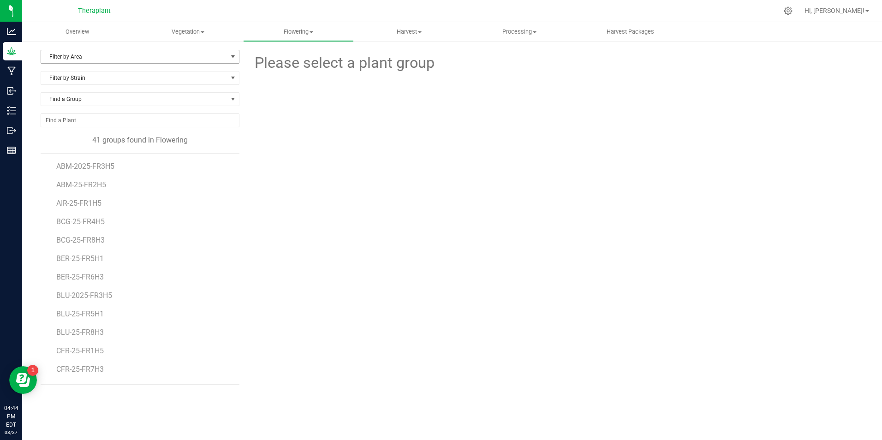
click at [77, 55] on span "Filter by Area" at bounding box center [134, 56] width 186 height 13
click at [110, 156] on li "FLOWER ROOM 6" at bounding box center [140, 155] width 198 height 14
click at [75, 166] on span "BER-25-FR6H3" at bounding box center [80, 166] width 49 height 9
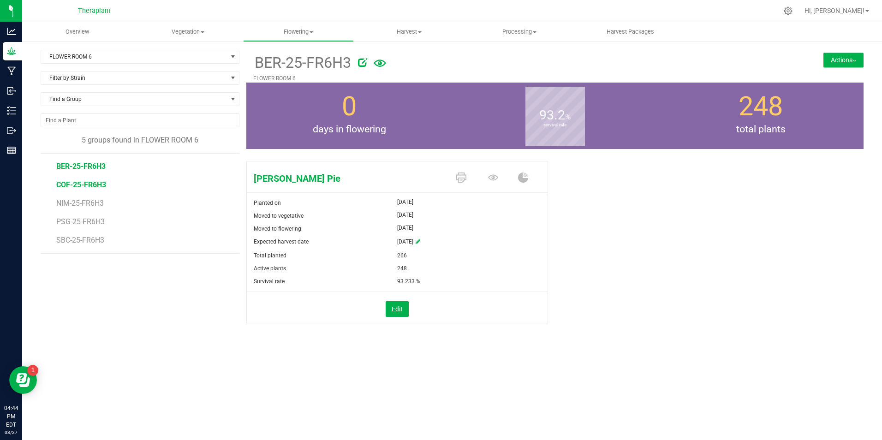
click at [64, 182] on span "COF-25-FR6H3" at bounding box center [81, 184] width 50 height 9
click at [77, 203] on span "NIM-25-FR6H3" at bounding box center [81, 203] width 50 height 9
click at [64, 220] on span "PSG-25-FR6H3" at bounding box center [81, 221] width 50 height 9
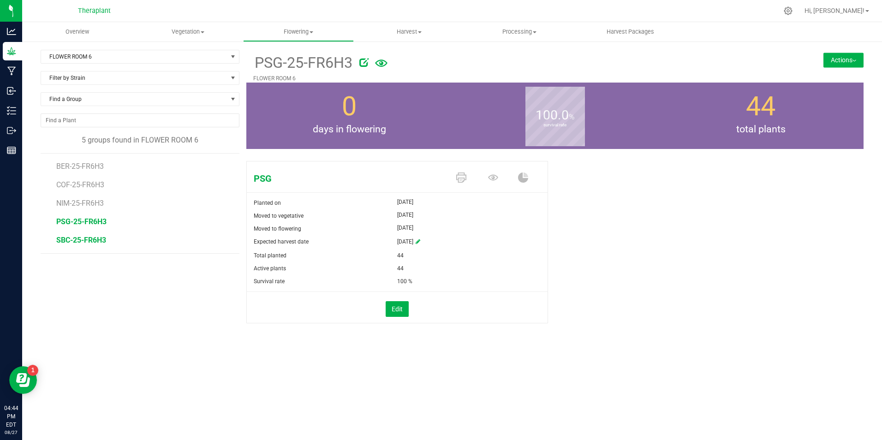
click at [71, 243] on span "SBC-25-FR6H3" at bounding box center [81, 240] width 50 height 9
